Goal: Communication & Community: Ask a question

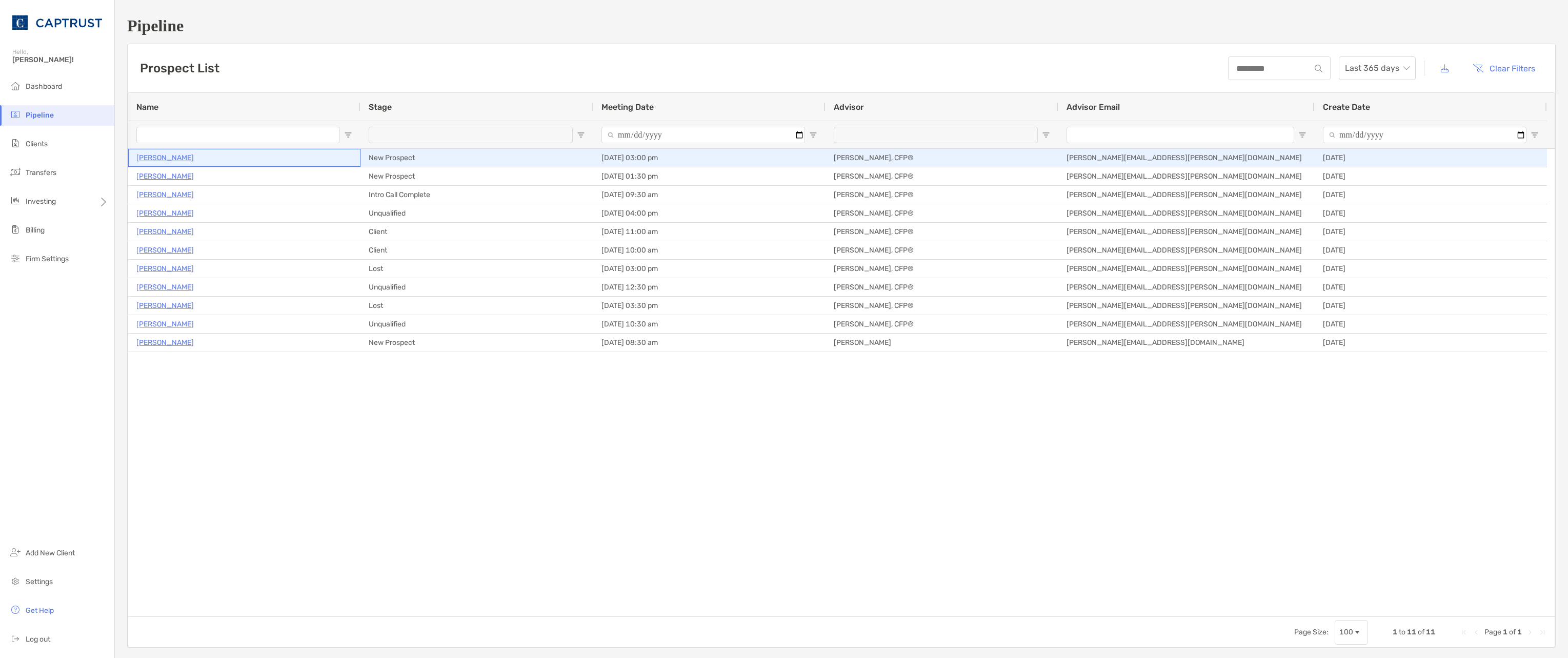
click at [174, 158] on p "[PERSON_NAME]" at bounding box center [165, 157] width 57 height 13
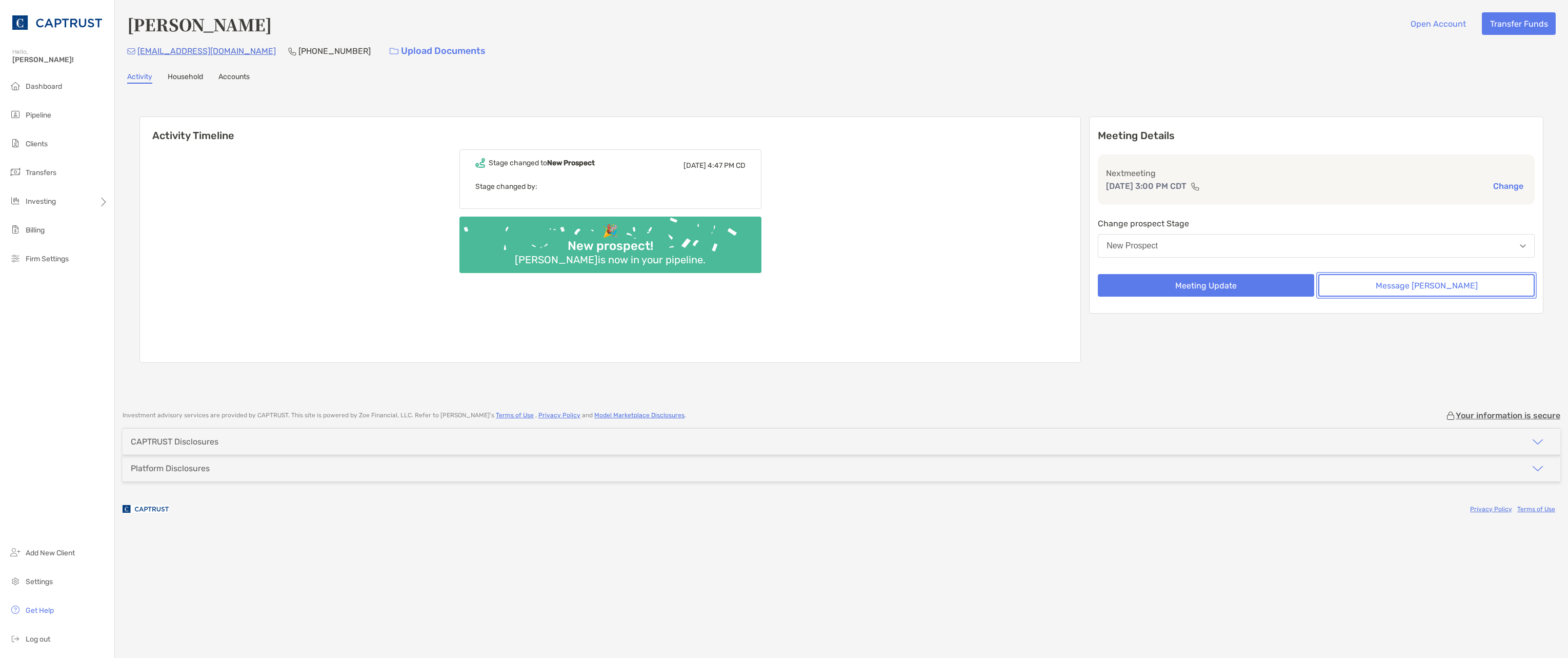
click at [1376, 286] on button "Message [PERSON_NAME]" at bounding box center [1427, 285] width 216 height 22
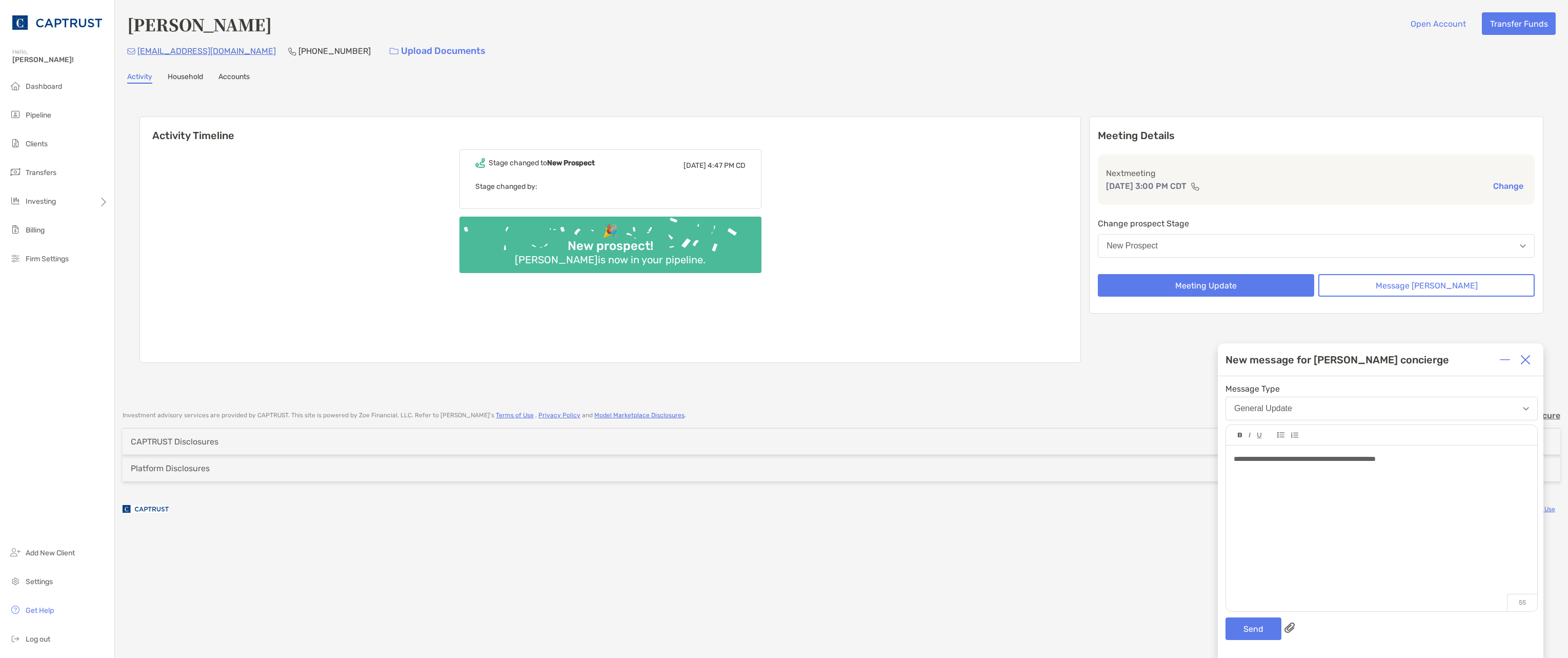
click at [1376, 459] on span "**********" at bounding box center [1305, 459] width 142 height 7
click at [1261, 627] on button "Send" at bounding box center [1254, 628] width 56 height 22
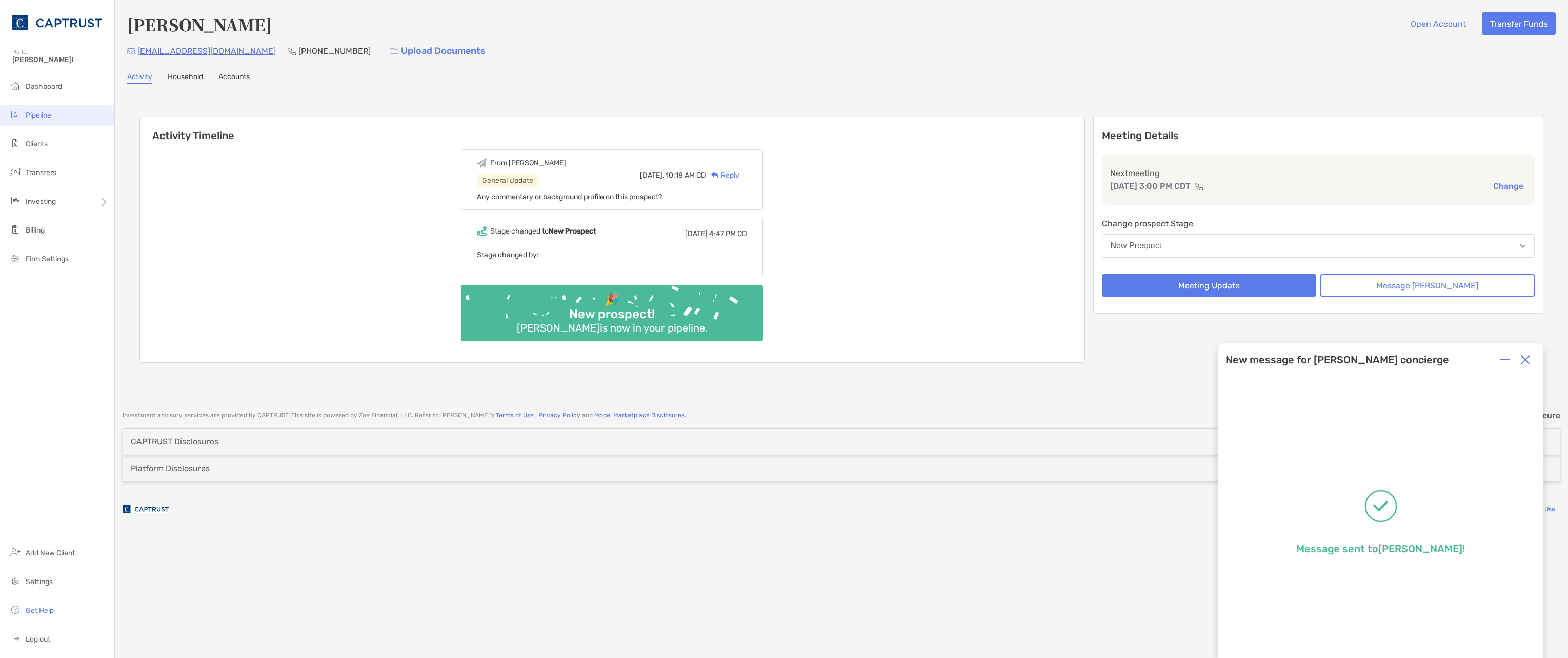
click at [45, 118] on span "Pipeline" at bounding box center [39, 115] width 26 height 9
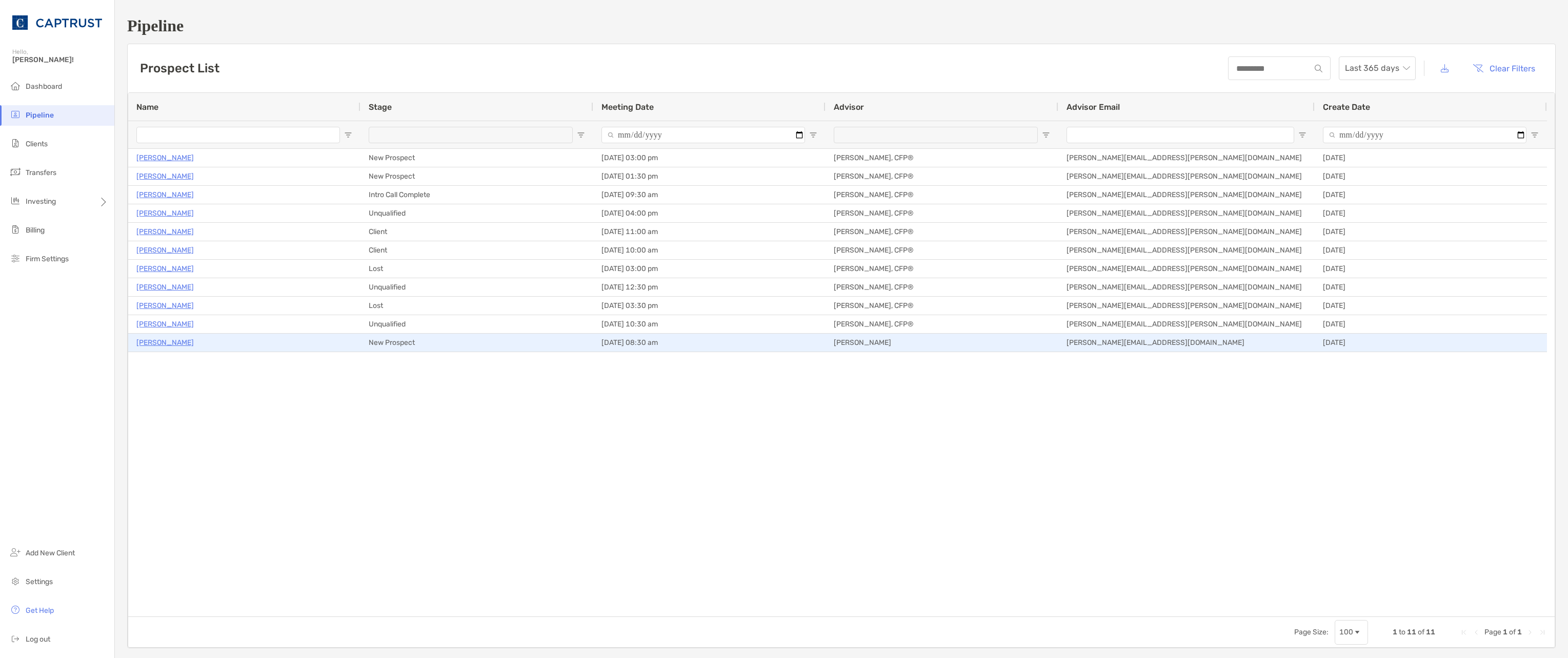
click at [221, 343] on div "[PERSON_NAME]" at bounding box center [245, 342] width 216 height 17
drag, startPoint x: 221, startPoint y: 343, endPoint x: 609, endPoint y: 531, distance: 431.1
click at [609, 531] on div "[PERSON_NAME] New Prospect [DATE] 03:00 pm [PERSON_NAME], CFP® [PERSON_NAME][EM…" at bounding box center [842, 382] width 1427 height 467
